Goal: Transaction & Acquisition: Purchase product/service

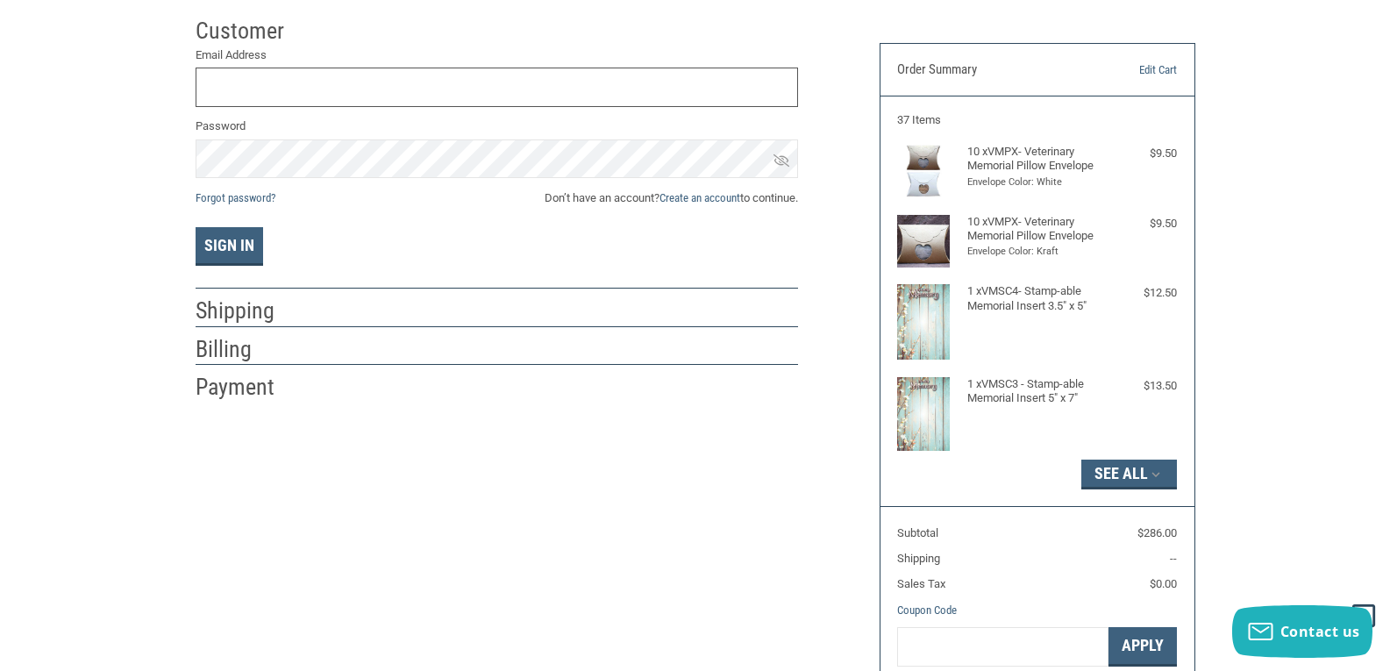
scroll to position [88, 0]
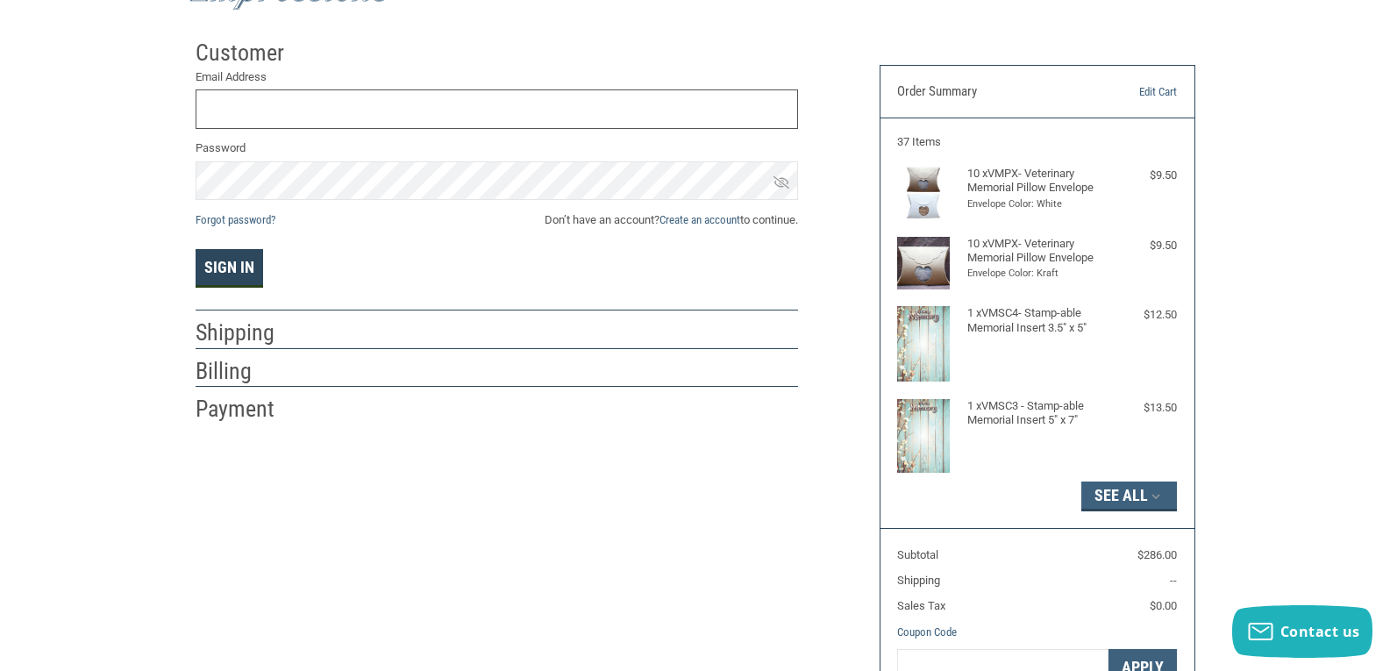
type input "[EMAIL_ADDRESS][DOMAIN_NAME]"
click at [233, 261] on button "Sign In" at bounding box center [230, 268] width 68 height 39
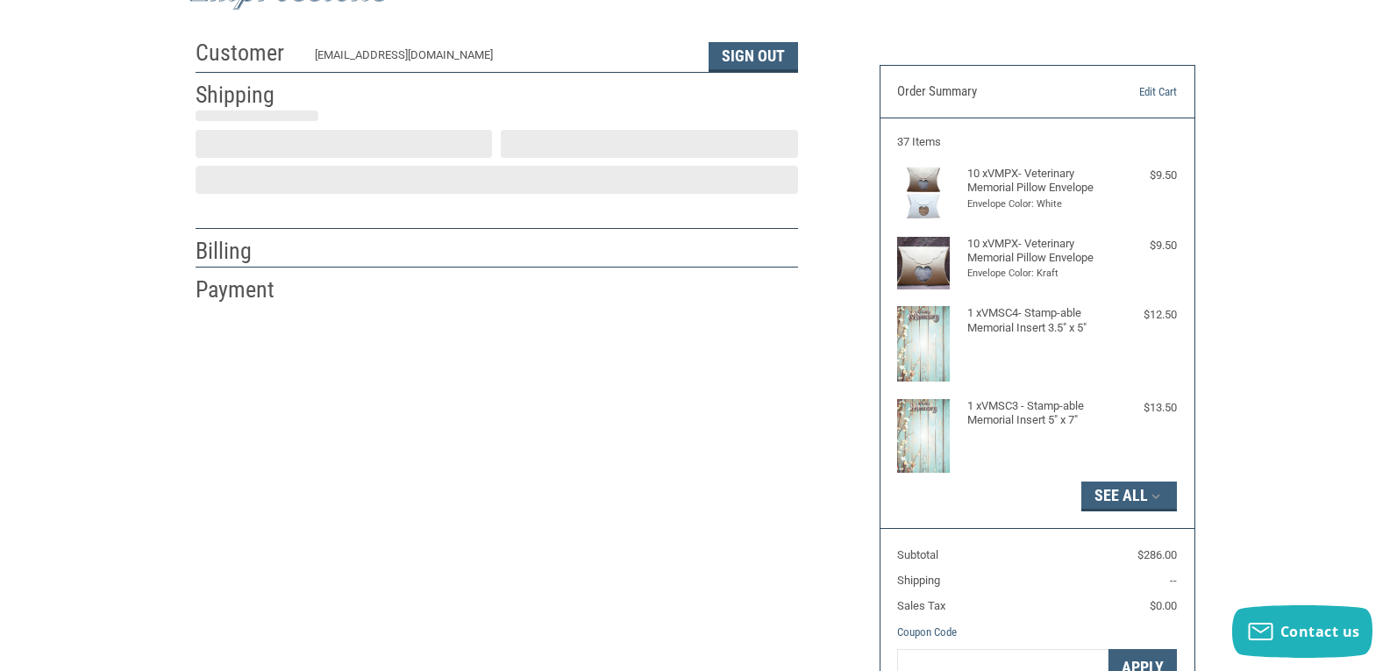
scroll to position [27, 0]
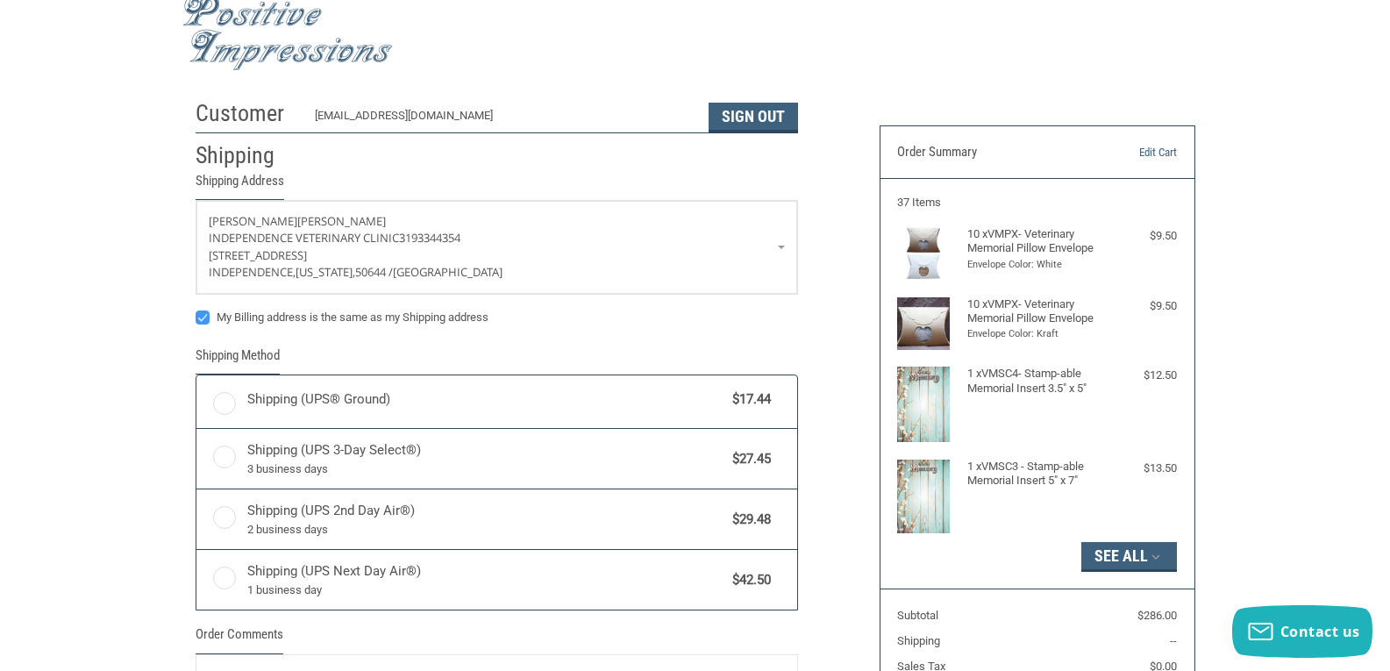
radio input "true"
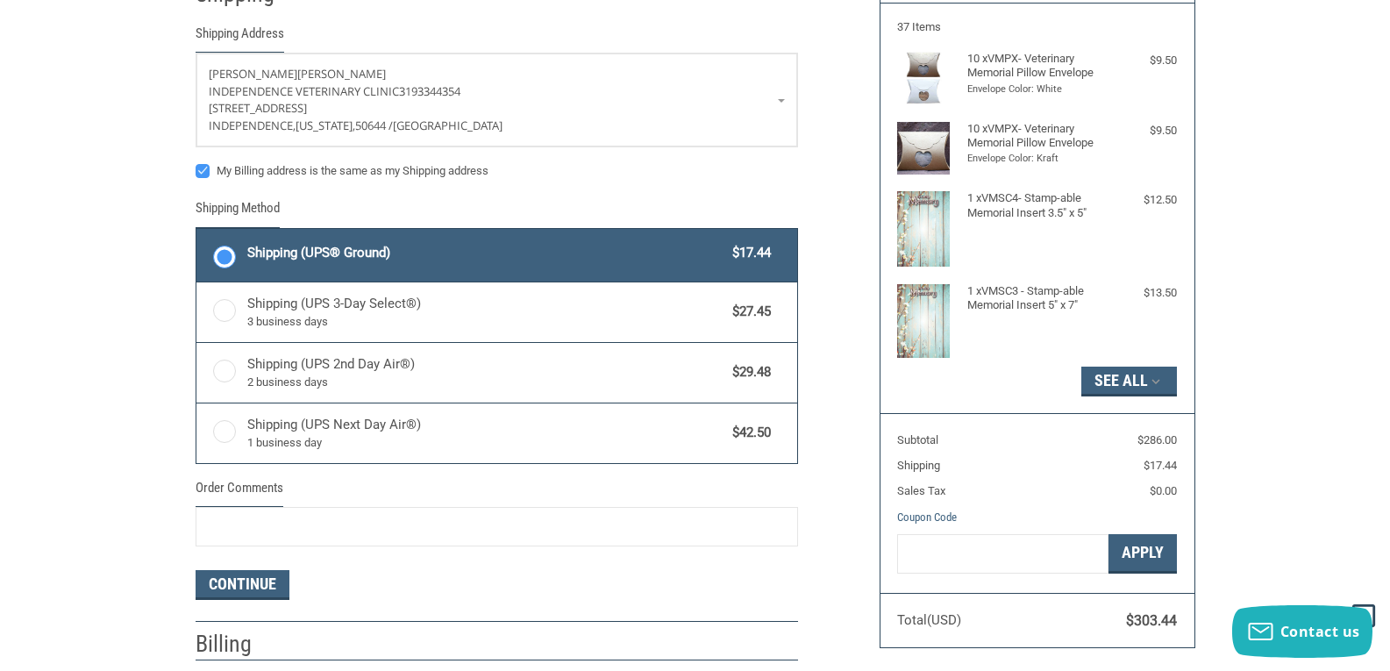
scroll to position [0, 0]
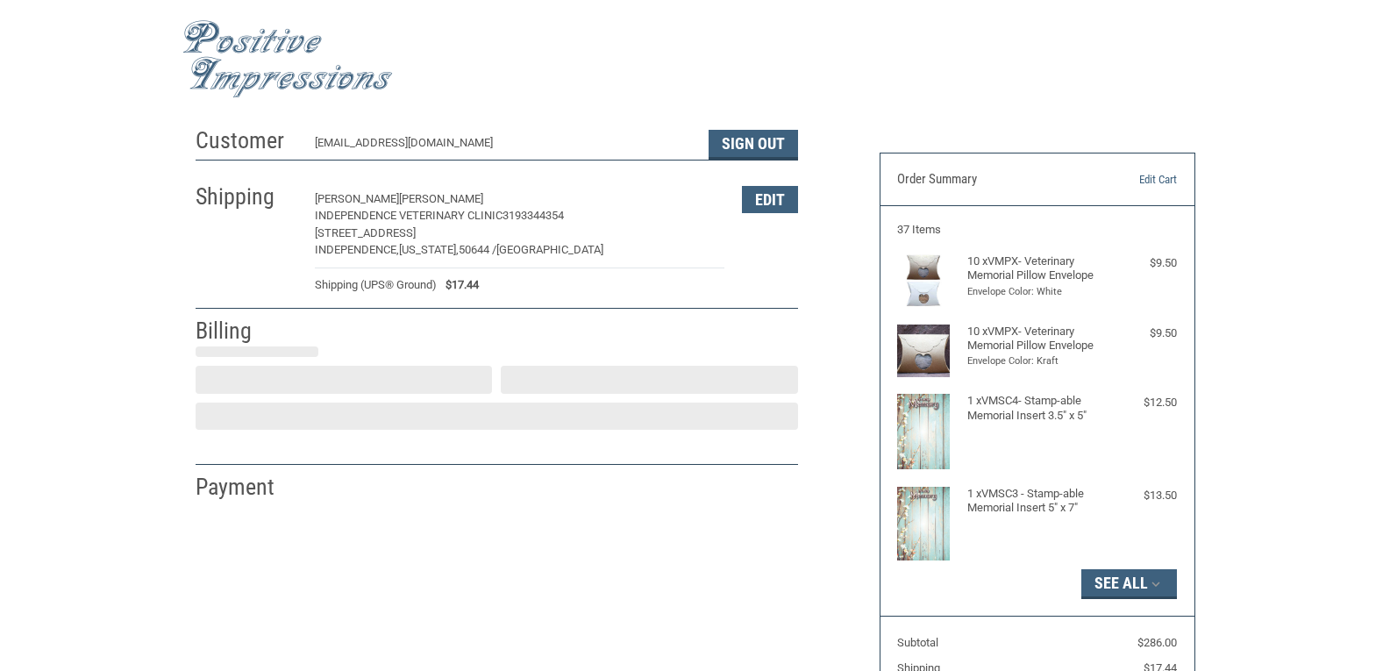
select select "US"
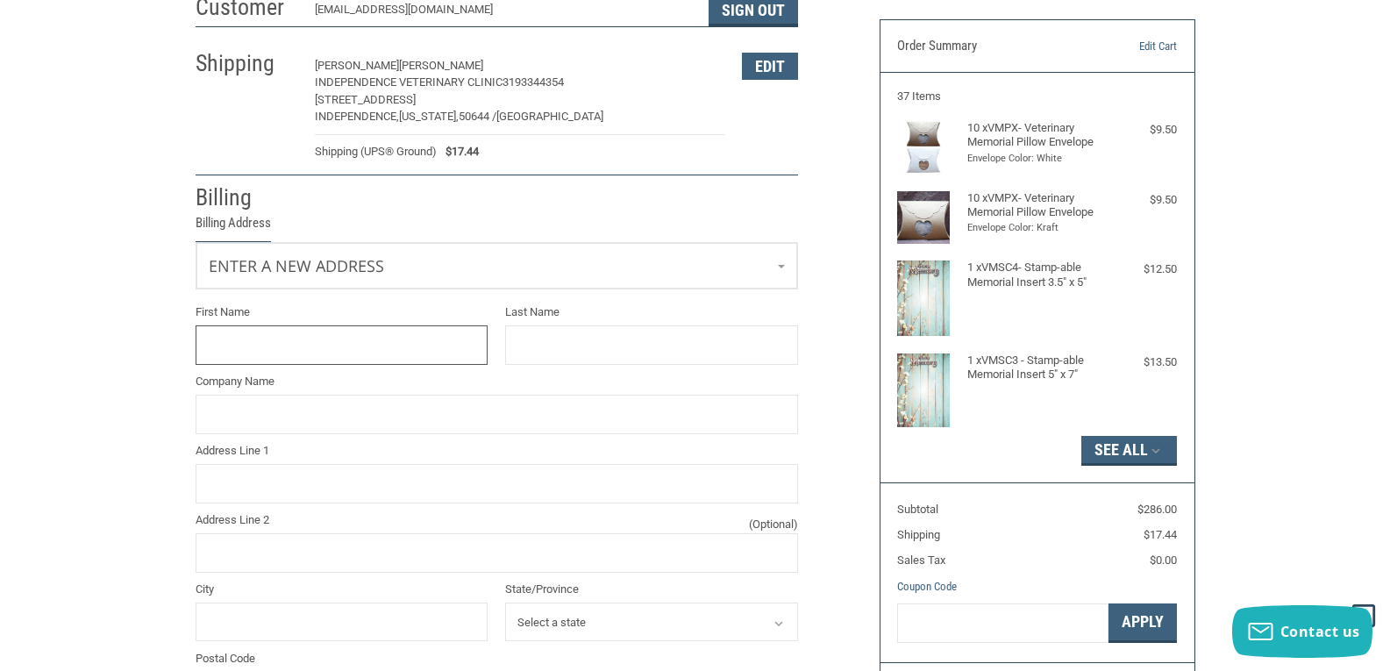
scroll to position [88, 0]
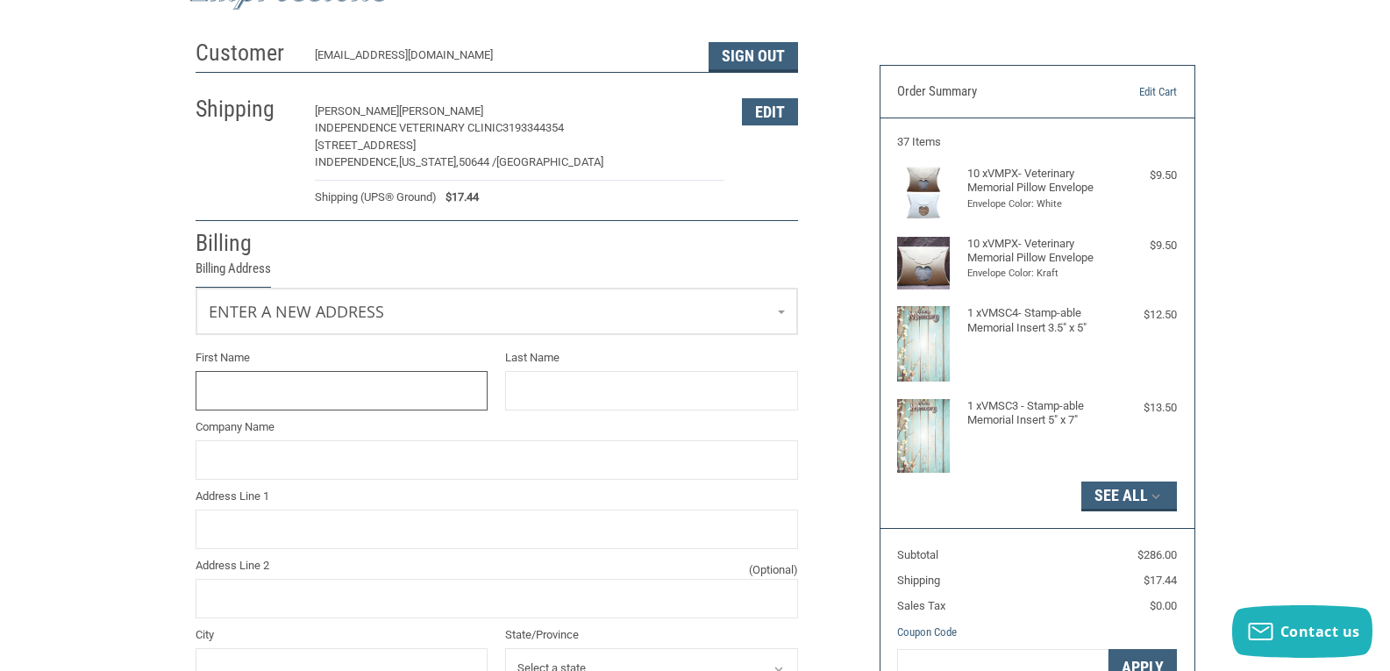
click at [336, 381] on input "First Name" at bounding box center [342, 390] width 293 height 39
type input "[PERSON_NAME]"
click at [550, 377] on input "Last Name" at bounding box center [651, 390] width 293 height 39
type input "[PERSON_NAME]"
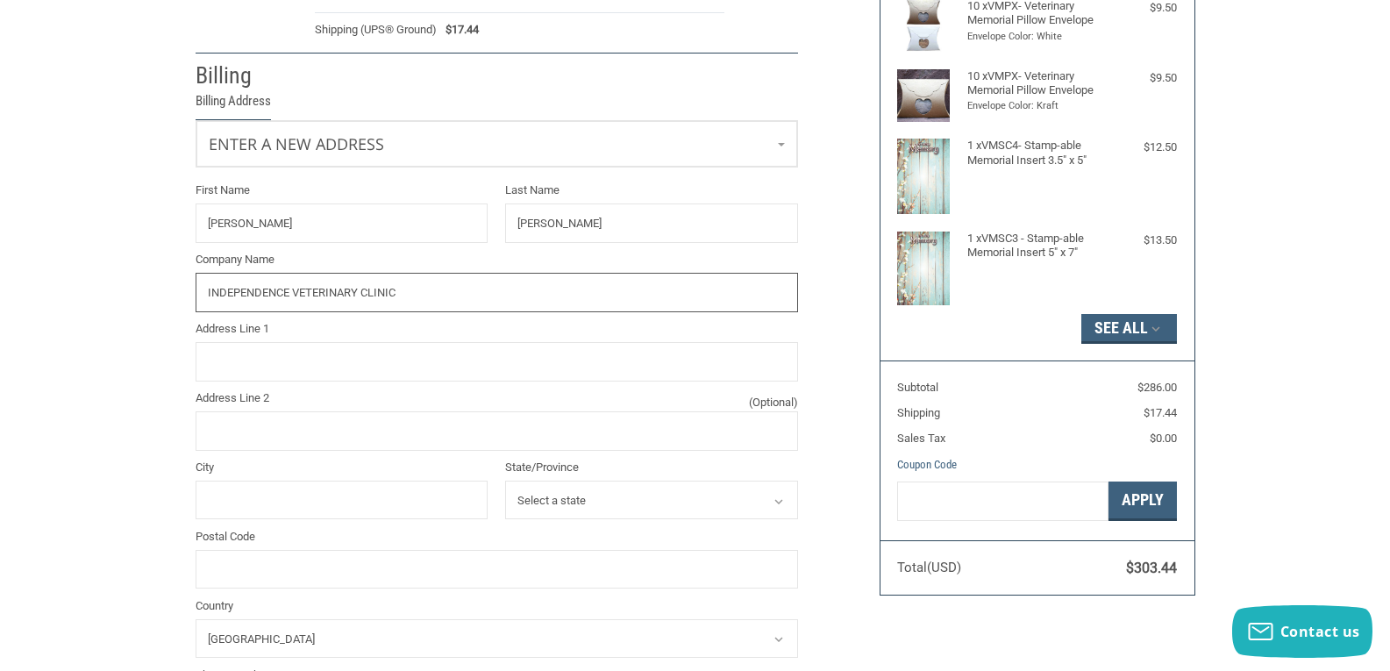
scroll to position [438, 0]
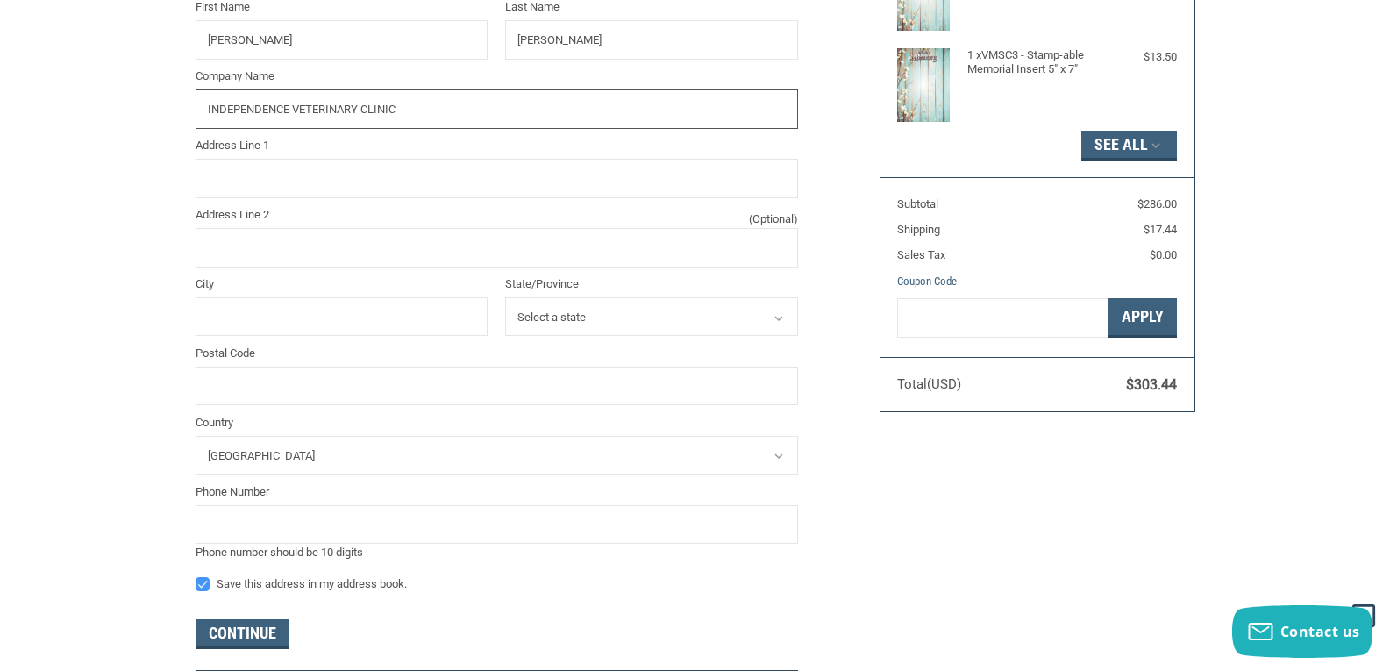
type input "INDEPENDENCE VETERINARY CLINIC"
click at [266, 185] on input "Address Line 1" at bounding box center [497, 178] width 602 height 39
type input "[STREET_ADDRESS]"
type input "INDEPENDENCE"
click at [708, 309] on select "Select a state [US_STATE] [US_STATE] [US_STATE] [US_STATE] [US_STATE] Armed For…" at bounding box center [651, 316] width 293 height 39
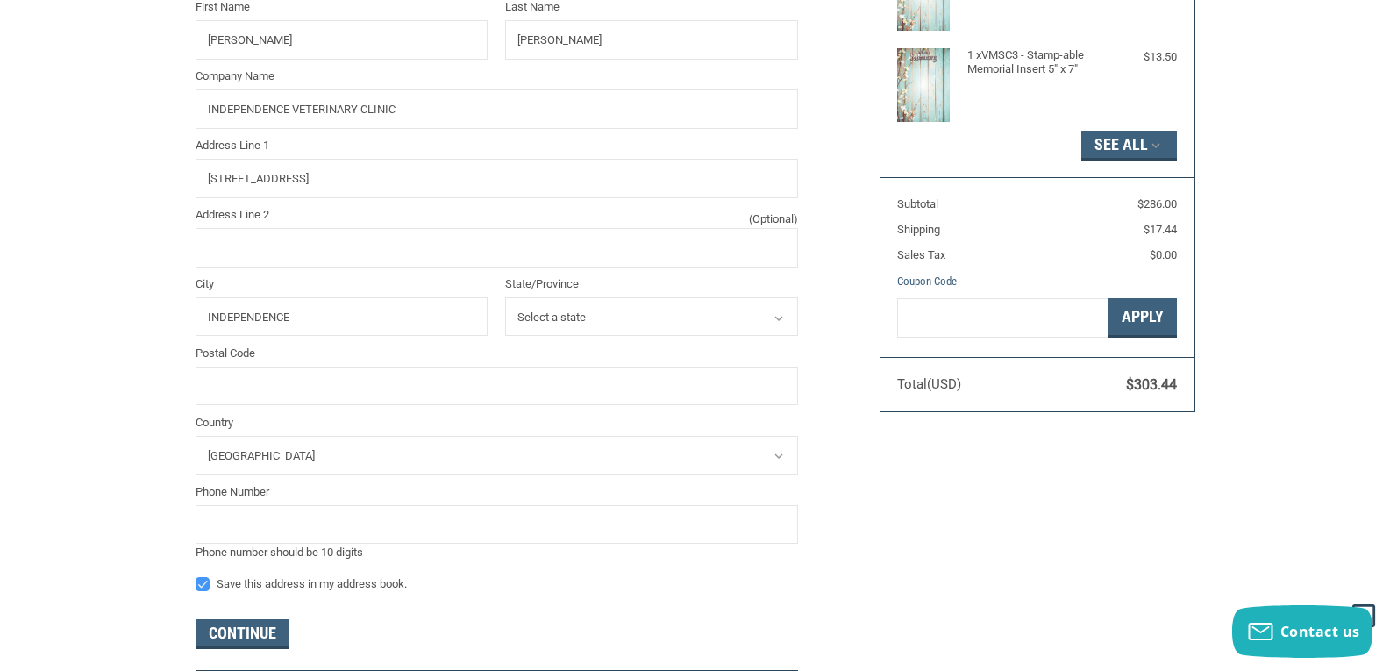
select select "IA"
click at [505, 297] on select "Select a state [US_STATE] [US_STATE] [US_STATE] [US_STATE] [US_STATE] Armed For…" at bounding box center [651, 316] width 293 height 39
click at [324, 385] on input "Postal Code" at bounding box center [497, 385] width 602 height 39
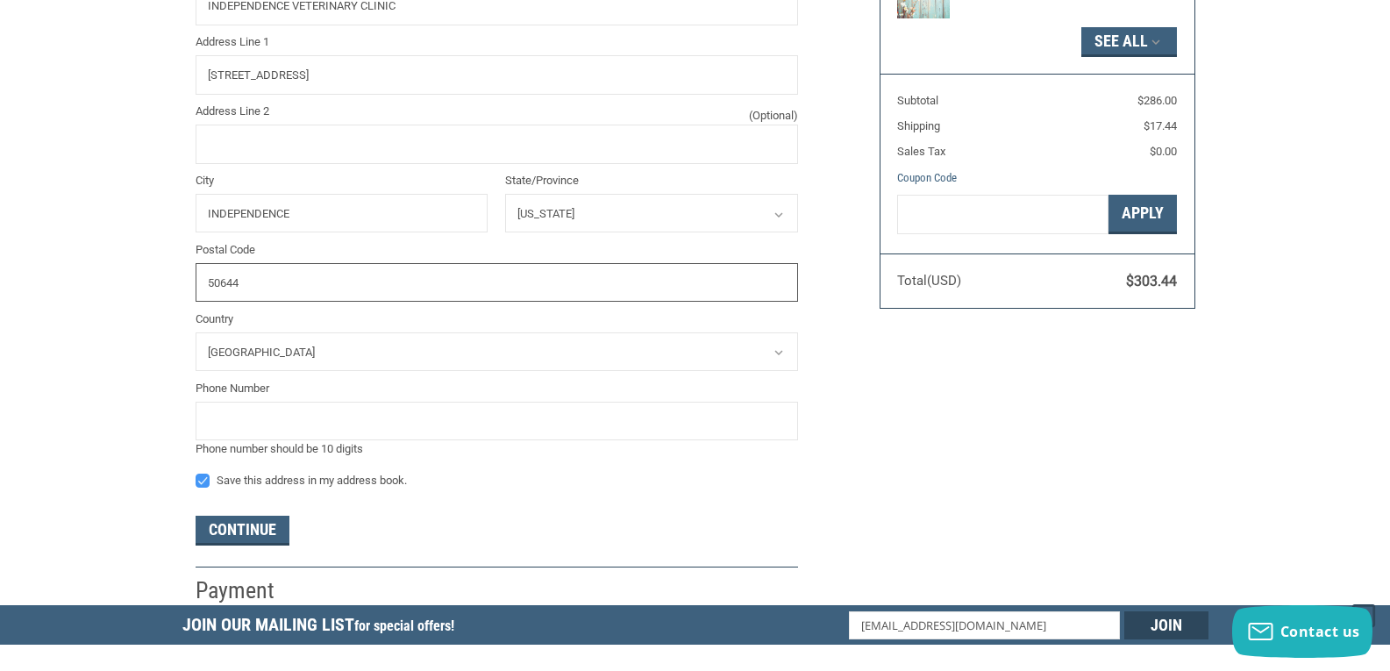
scroll to position [701, 0]
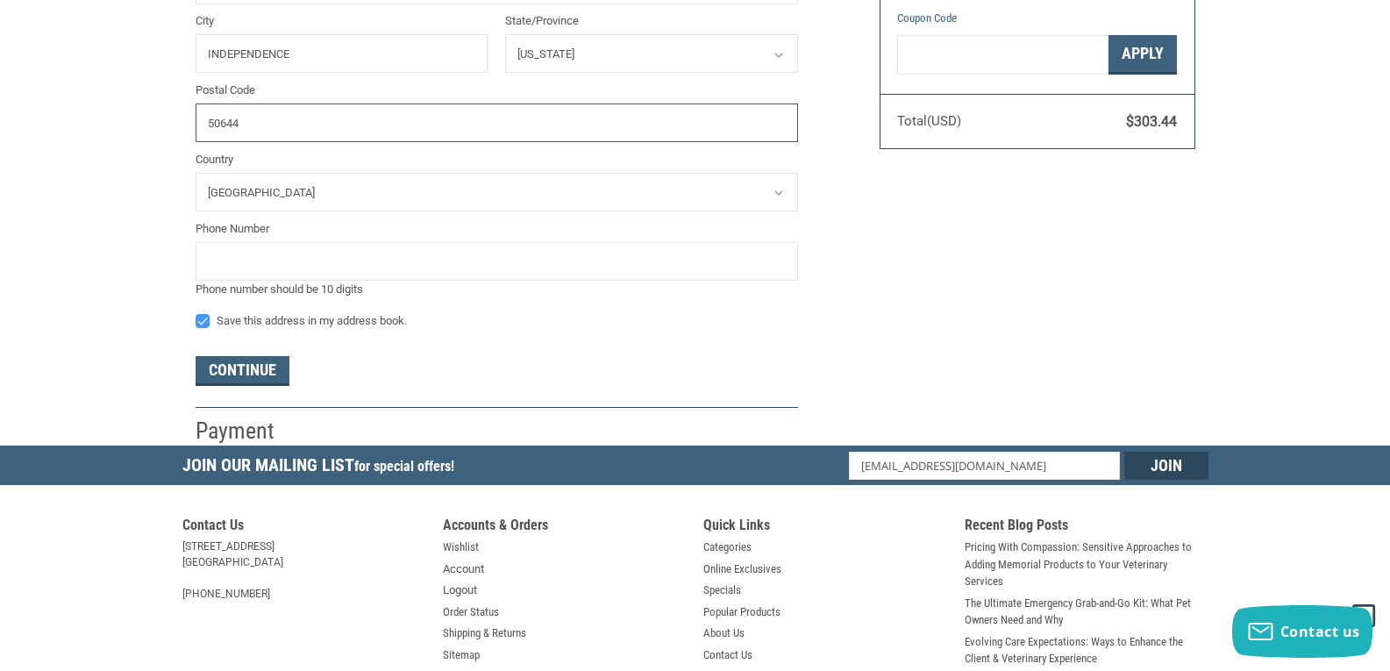
type input "50644"
click at [326, 270] on input "tel" at bounding box center [497, 261] width 602 height 39
type input "3193344354"
click at [261, 365] on button "Continue" at bounding box center [243, 371] width 94 height 30
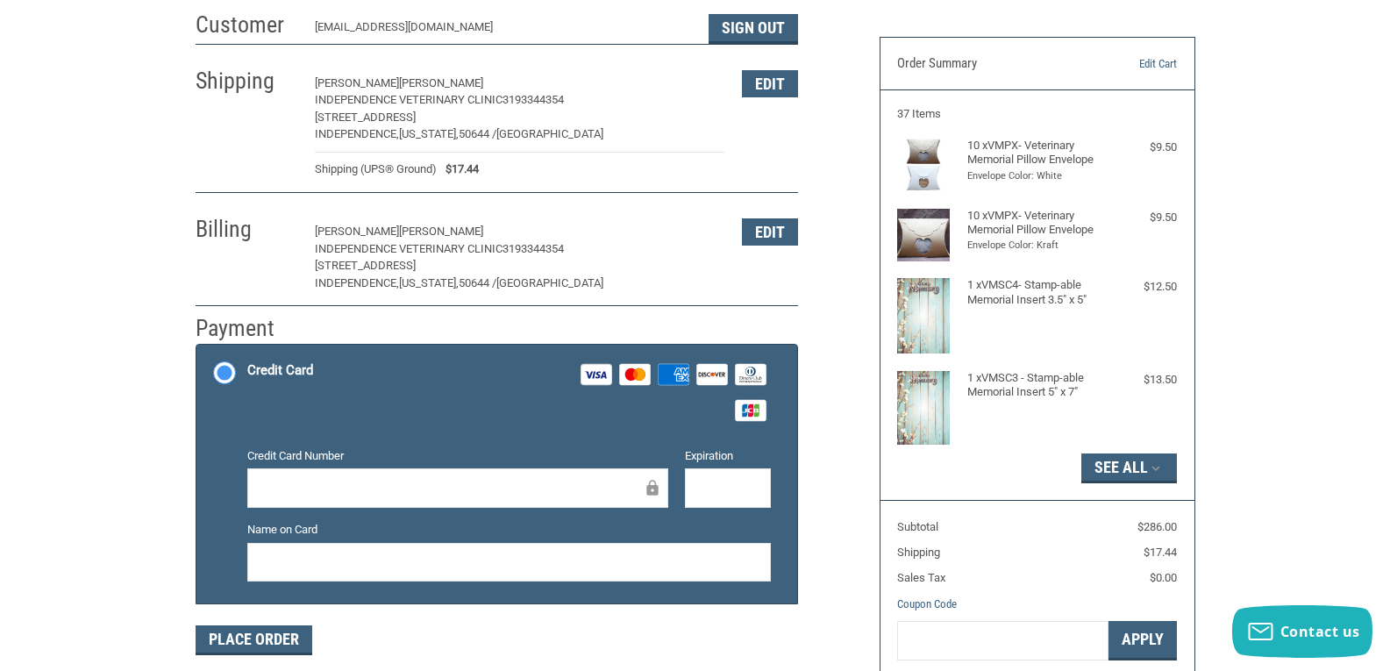
scroll to position [88, 0]
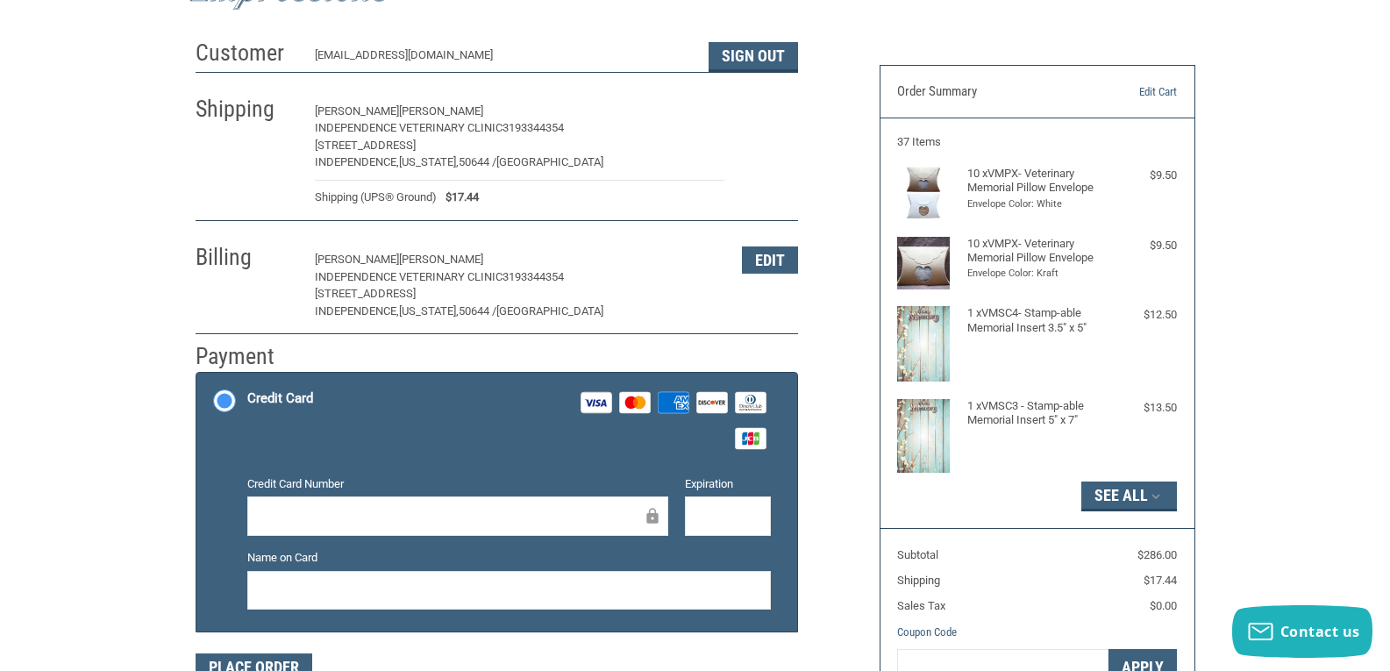
click at [760, 103] on button "Edit" at bounding box center [770, 111] width 56 height 27
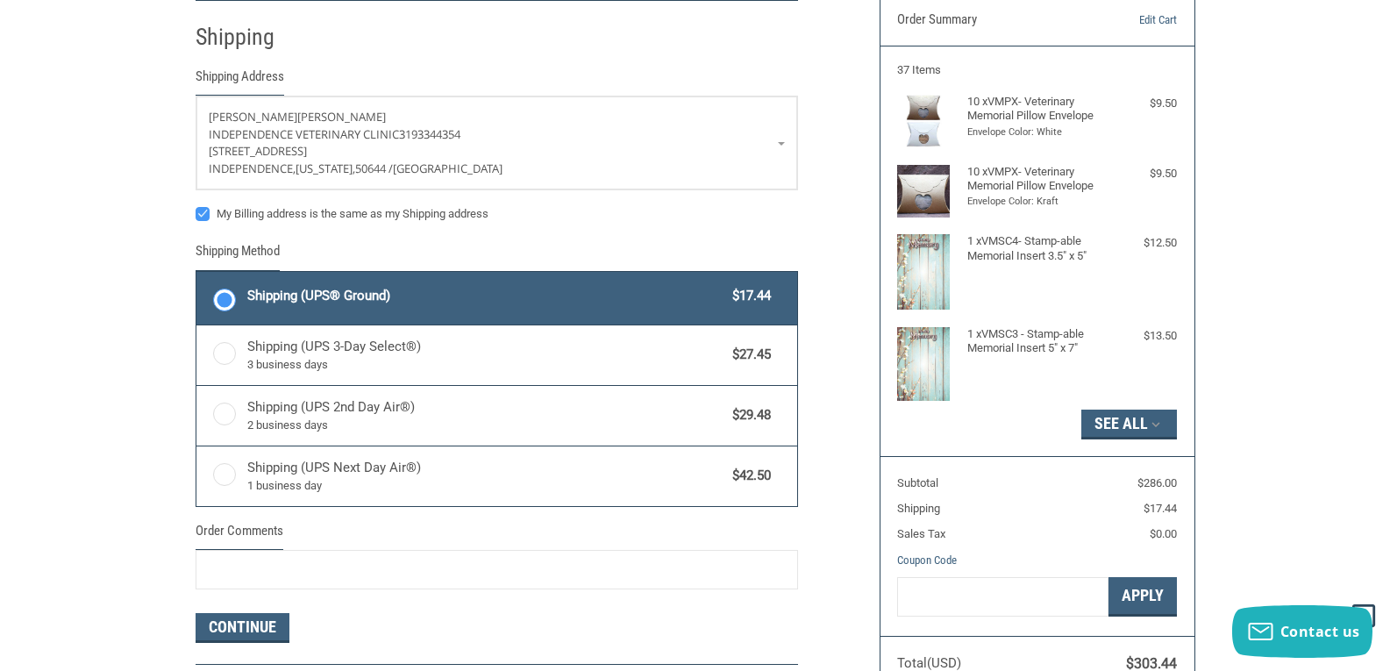
scroll to position [161, 0]
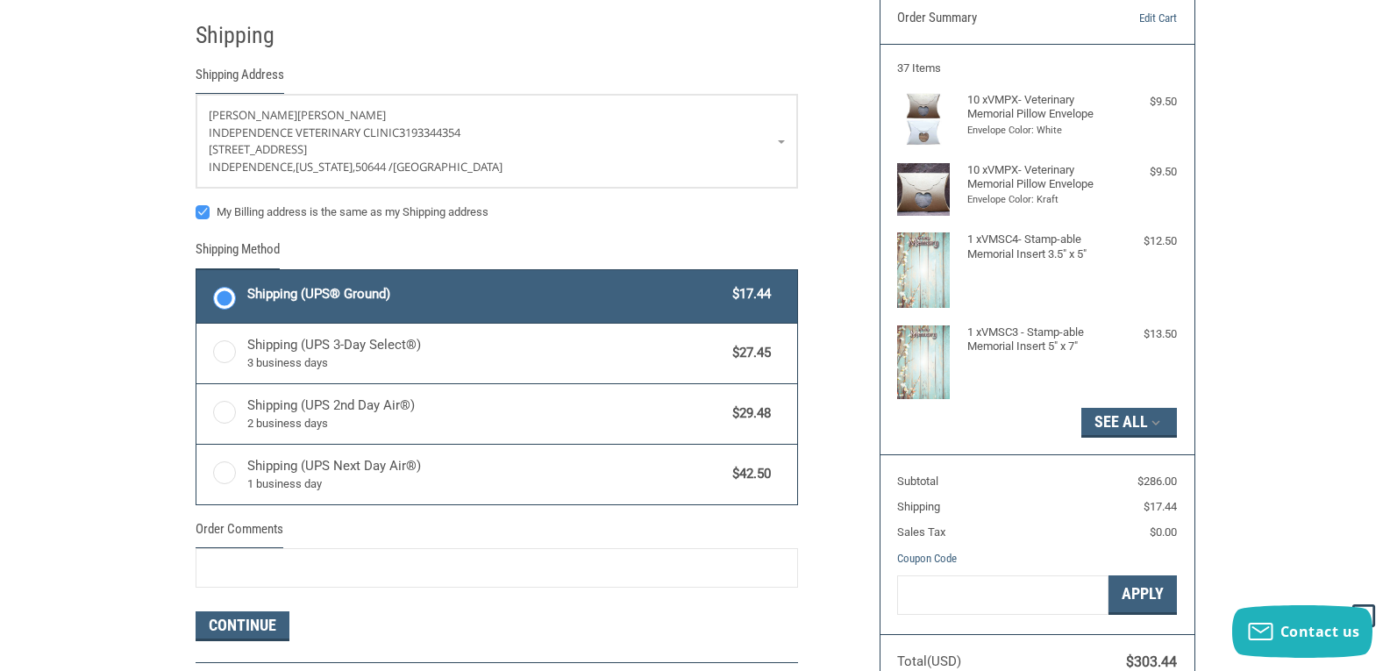
click at [222, 289] on label "Shipping (UPS® Ground) $17.44" at bounding box center [496, 296] width 601 height 53
click at [197, 273] on input "Shipping (UPS® Ground) $17.44" at bounding box center [196, 272] width 1 height 1
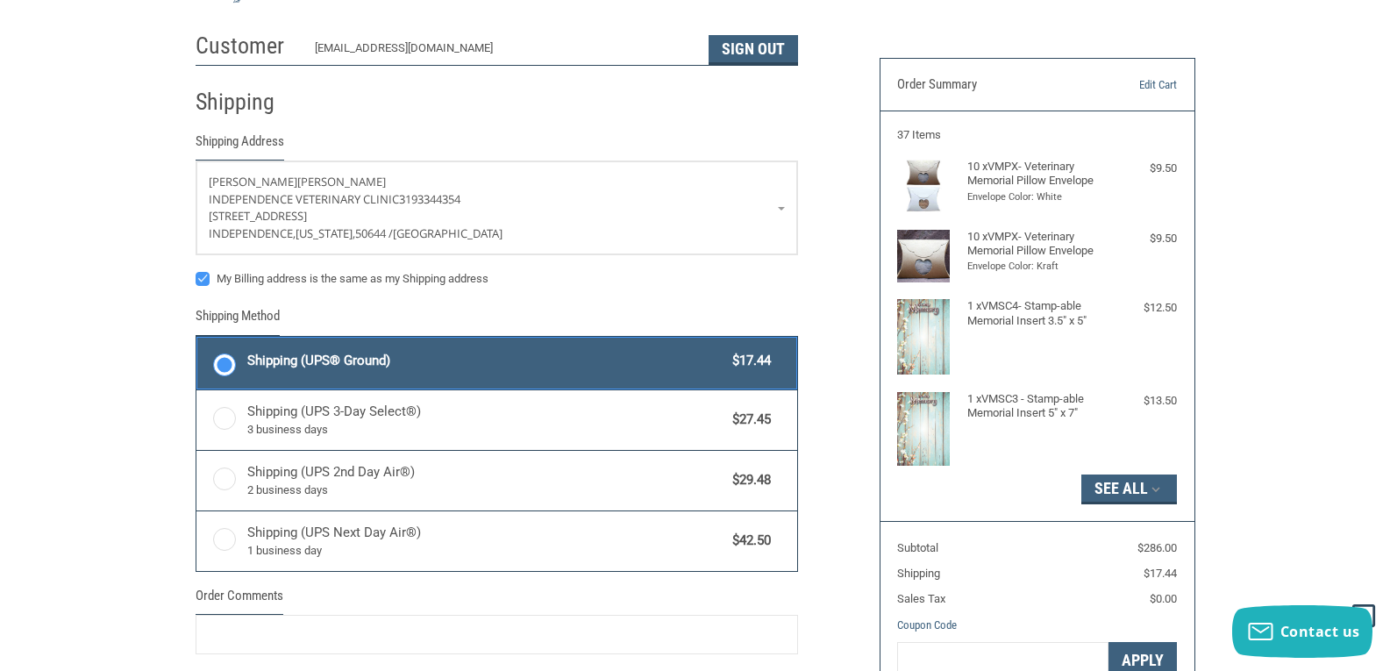
scroll to position [0, 0]
